Goal: Information Seeking & Learning: Find specific fact

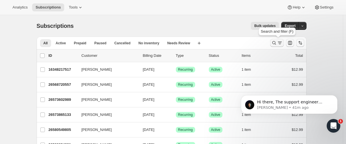
click at [275, 41] on icon "Search and filter results" at bounding box center [274, 43] width 6 height 6
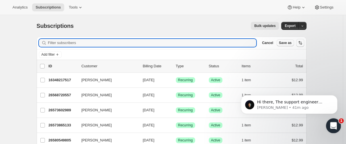
click at [331, 124] on icon "Open Intercom Messenger" at bounding box center [332, 124] width 9 height 9
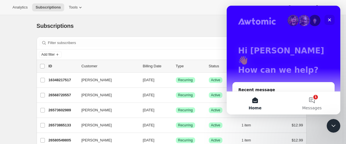
scroll to position [38, 0]
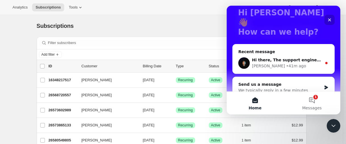
click at [328, 21] on icon "Close" at bounding box center [329, 19] width 3 height 3
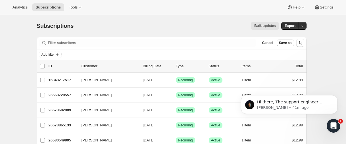
scroll to position [0, 0]
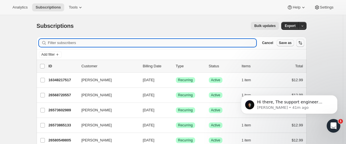
click at [133, 44] on input "Filter subscribers" at bounding box center [152, 43] width 208 height 8
paste input "[EMAIL_ADDRESS][DOMAIN_NAME]"
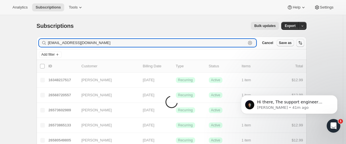
type input "[EMAIL_ADDRESS][DOMAIN_NAME]"
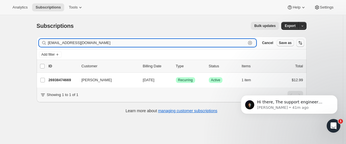
click at [78, 46] on input "[EMAIL_ADDRESS][DOMAIN_NAME]" at bounding box center [147, 43] width 198 height 8
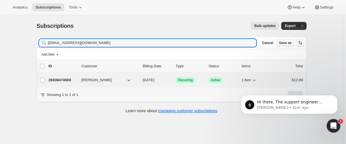
click at [65, 78] on p "26938474669" at bounding box center [63, 80] width 28 height 6
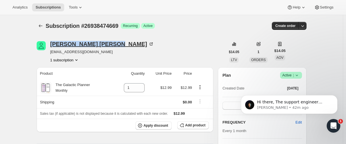
drag, startPoint x: 49, startPoint y: 45, endPoint x: 99, endPoint y: 43, distance: 49.5
click at [99, 43] on div "[PERSON_NAME] [EMAIL_ADDRESS][DOMAIN_NAME] 1 subscription" at bounding box center [131, 52] width 189 height 22
copy div "[PERSON_NAME]"
click at [39, 25] on button "Subscriptions" at bounding box center [41, 26] width 8 height 8
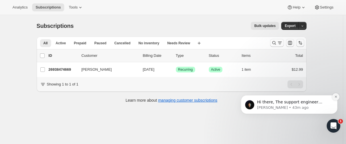
click at [337, 97] on icon "Dismiss notification" at bounding box center [335, 96] width 3 height 3
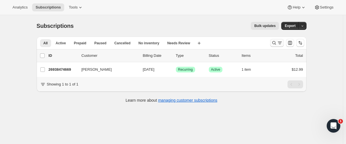
click at [275, 42] on icon "Search and filter results" at bounding box center [274, 43] width 6 height 6
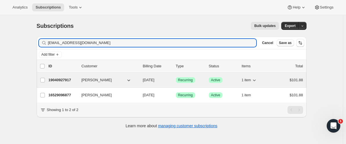
type input "[EMAIL_ADDRESS][DOMAIN_NAME]"
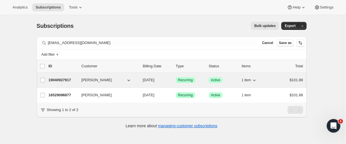
click at [59, 80] on p "19040927917" at bounding box center [63, 80] width 28 height 6
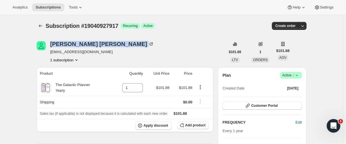
drag, startPoint x: 51, startPoint y: 46, endPoint x: 95, endPoint y: 47, distance: 44.0
click at [95, 47] on div "[PERSON_NAME] [EMAIL_ADDRESS][DOMAIN_NAME] 1 subscription" at bounding box center [102, 52] width 104 height 22
copy div "[PERSON_NAME]"
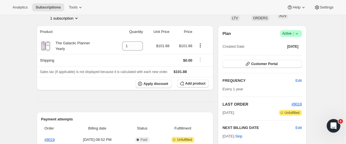
scroll to position [28, 0]
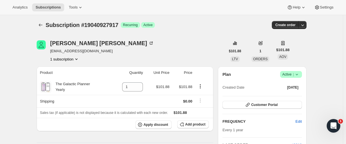
scroll to position [0, 0]
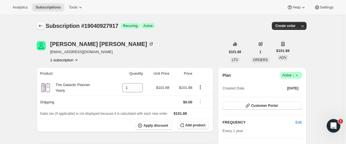
click at [40, 26] on icon "Subscriptions" at bounding box center [41, 25] width 4 height 3
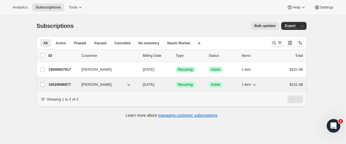
click at [54, 85] on p "16529096877" at bounding box center [63, 85] width 28 height 6
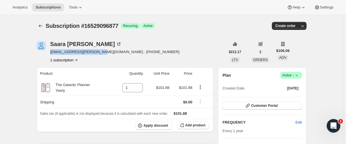
drag, startPoint x: 51, startPoint y: 53, endPoint x: 95, endPoint y: 53, distance: 43.5
click at [97, 53] on div "[PERSON_NAME] [PERSON_NAME][EMAIL_ADDRESS][DOMAIN_NAME] · [PHONE_NUMBER] 1 subs…" at bounding box center [131, 52] width 189 height 22
copy span "[EMAIL_ADDRESS][PERSON_NAME][DOMAIN_NAME]"
click at [42, 25] on icon "Subscriptions" at bounding box center [41, 26] width 6 height 6
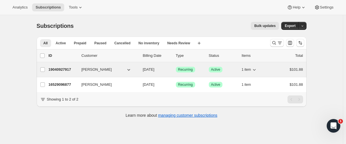
click at [67, 67] on p "19040927917" at bounding box center [63, 70] width 28 height 6
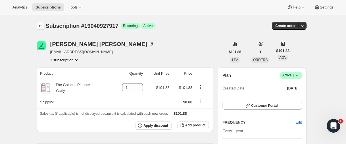
click at [43, 26] on icon "Subscriptions" at bounding box center [41, 26] width 6 height 6
